Goal: Entertainment & Leisure: Browse casually

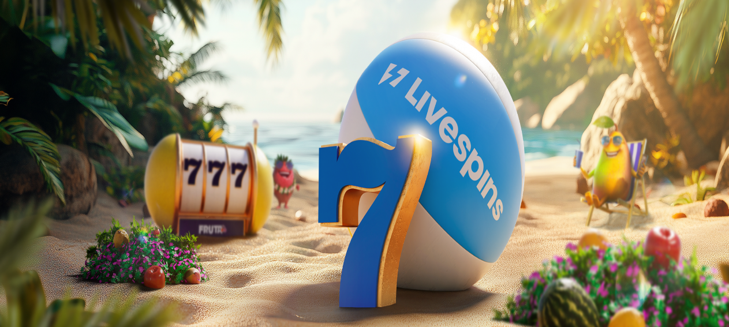
type input "***"
click at [61, 297] on span "Talleta ja pelaa" at bounding box center [34, 301] width 51 height 9
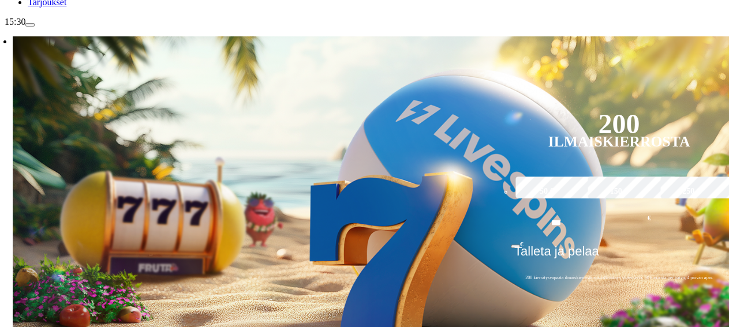
scroll to position [200, 0]
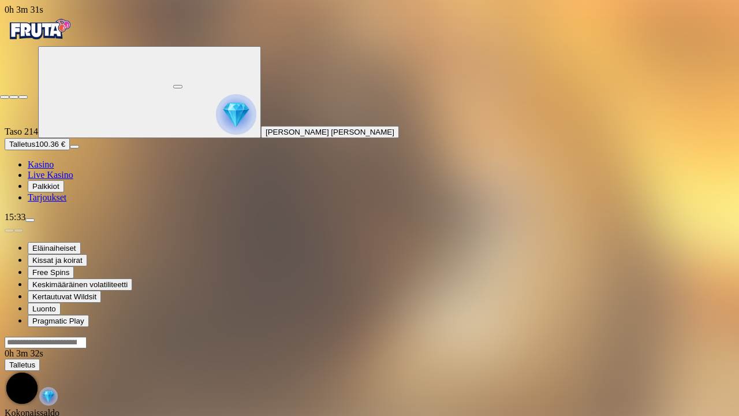
click at [23, 97] on span "fullscreen-exit icon" at bounding box center [23, 97] width 0 height 0
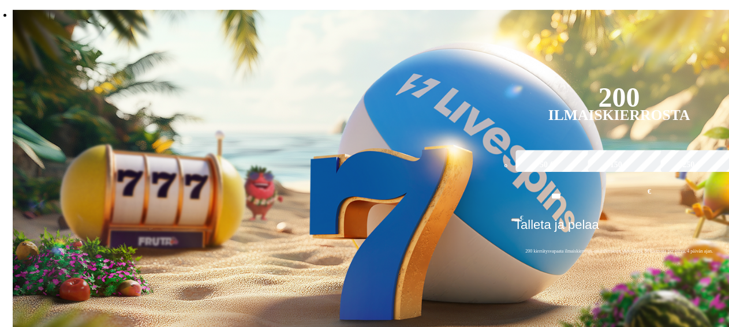
scroll to position [223, 0]
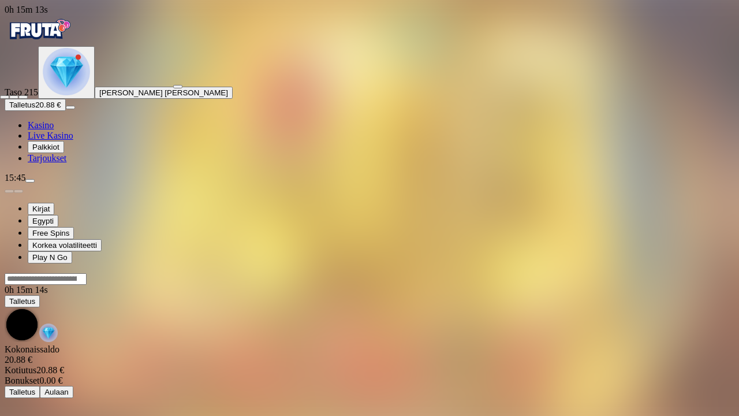
click at [5, 97] on span "close icon" at bounding box center [5, 97] width 0 height 0
